Goal: Feedback & Contribution: Submit feedback/report problem

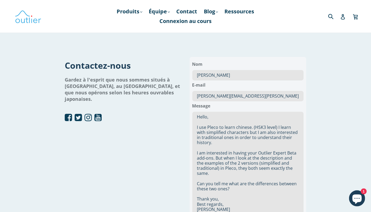
click at [168, 113] on div at bounding box center [123, 117] width 117 height 9
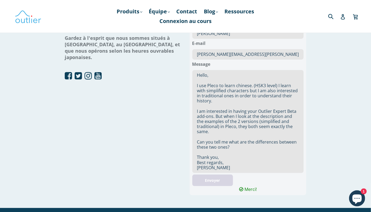
scroll to position [136, 0]
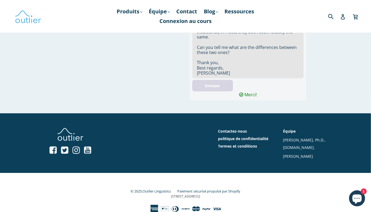
drag, startPoint x: 196, startPoint y: 118, endPoint x: 244, endPoint y: 80, distance: 60.6
click at [244, 80] on form "Nom Pascale Bodin E-mail pascale.bodin@free.fr Message Hello, I use Pleco to le…" at bounding box center [247, 10] width 111 height 175
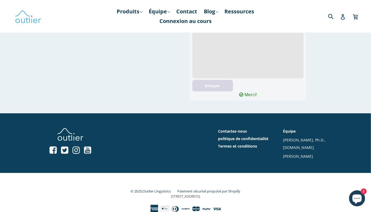
scroll to position [52, 0]
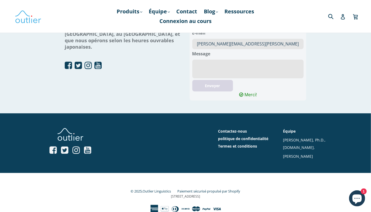
paste textarea "Hello, I use Pleco to learn chinese. (HSK3 level) I learn with simplified chara…"
type textarea "Hello, I use Pleco to learn chinese. (HSK3 level) I learn with simplified chara…"
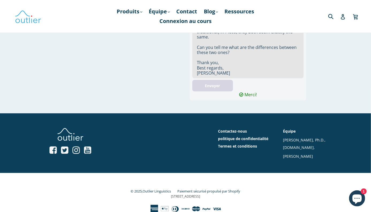
scroll to position [0, 0]
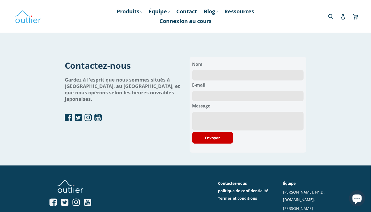
click at [199, 74] on input "text" at bounding box center [247, 75] width 111 height 10
type input "[PERSON_NAME]"
click at [212, 98] on input "email" at bounding box center [247, 96] width 111 height 10
type input "[PERSON_NAME][EMAIL_ADDRESS][PERSON_NAME][DOMAIN_NAME]"
click at [219, 118] on textarea at bounding box center [247, 121] width 111 height 19
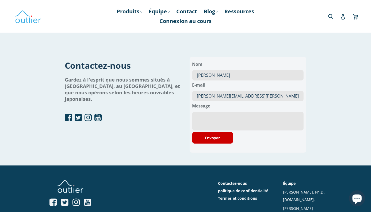
paste textarea "Hello, I use Pleco to learn chinese. (HSK3 level) I learn with simplified chara…"
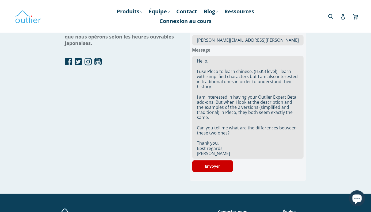
scroll to position [110, 0]
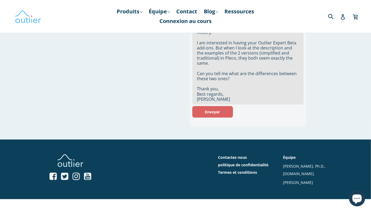
type textarea "Hello, I use Pleco to learn chinese. (HSK3 level) I learn with simplified chara…"
click at [203, 110] on button "Envoyer" at bounding box center [212, 111] width 41 height 11
